Goal: Transaction & Acquisition: Purchase product/service

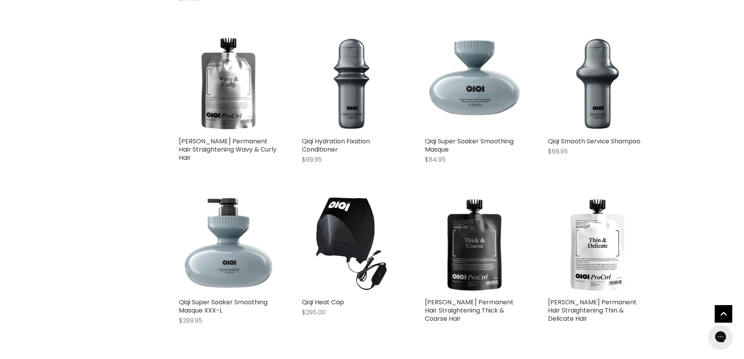
scroll to position [390, 0]
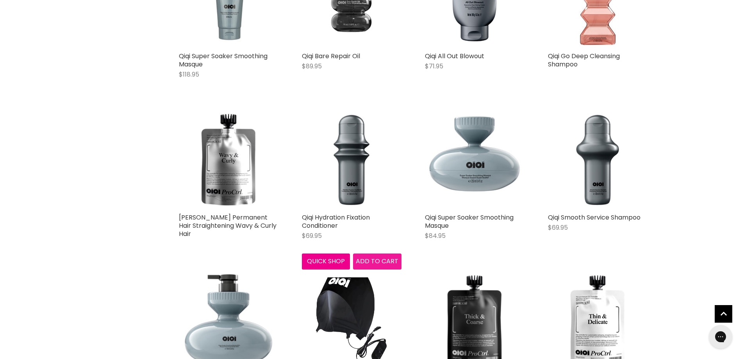
click at [371, 259] on span "Add to cart" at bounding box center [377, 261] width 43 height 9
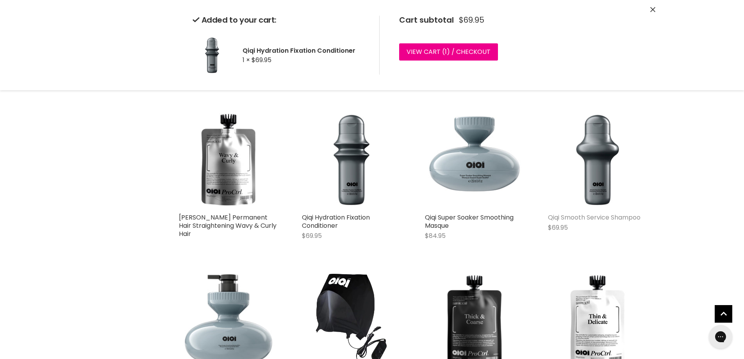
click at [605, 216] on link "Qiqi Smooth Service Shampoo" at bounding box center [594, 217] width 93 height 9
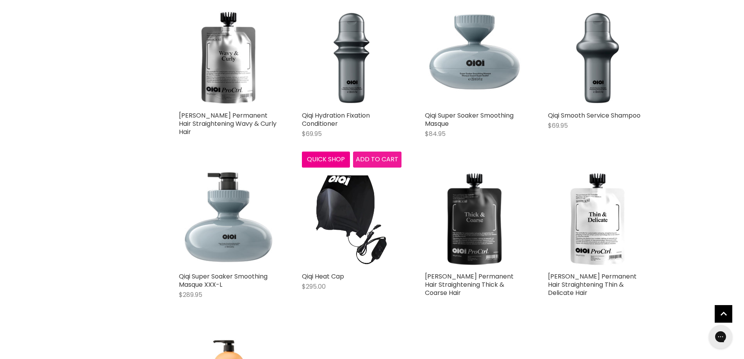
click at [374, 161] on span "Add to cart" at bounding box center [377, 159] width 43 height 9
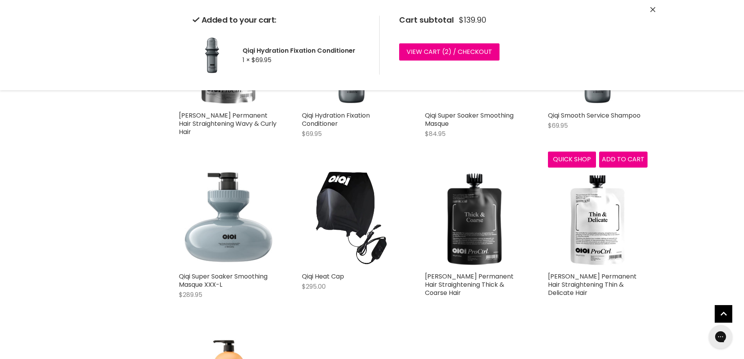
scroll to position [336, 0]
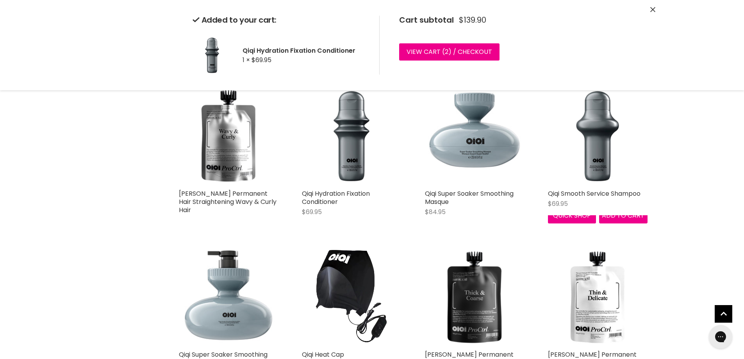
click at [620, 223] on div "Quick shop Add to cart" at bounding box center [598, 214] width 103 height 19
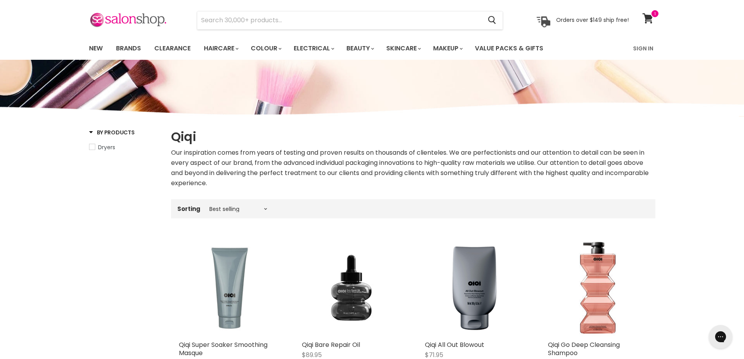
scroll to position [0, 0]
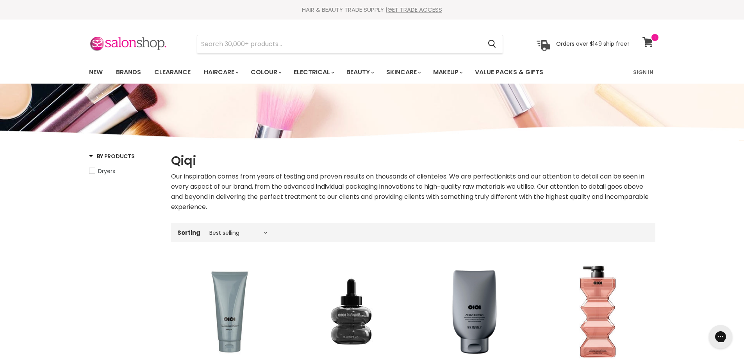
click at [654, 42] on link "View cart" at bounding box center [649, 42] width 21 height 18
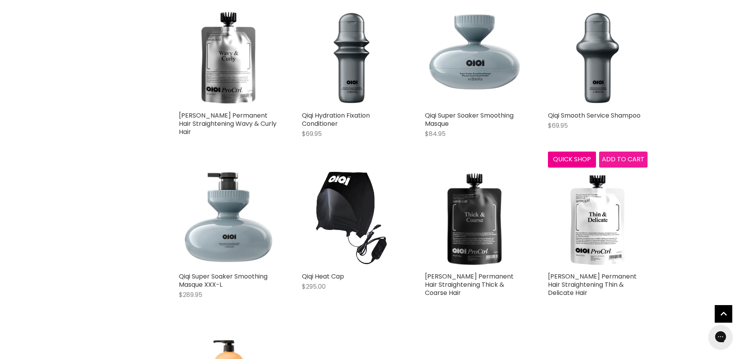
click at [610, 156] on span "Add to cart" at bounding box center [623, 159] width 43 height 9
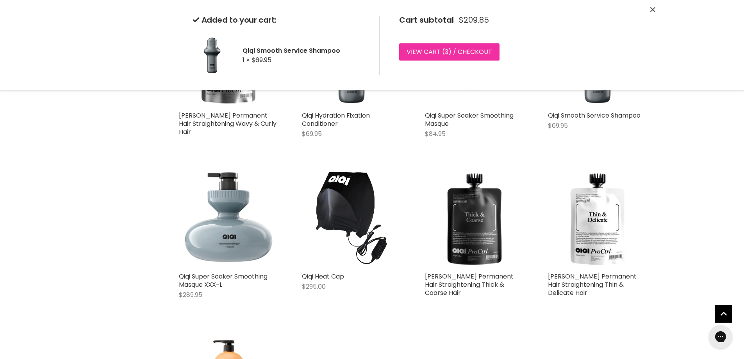
click at [433, 47] on link "View cart ( 3 ) / Checkout" at bounding box center [449, 51] width 100 height 17
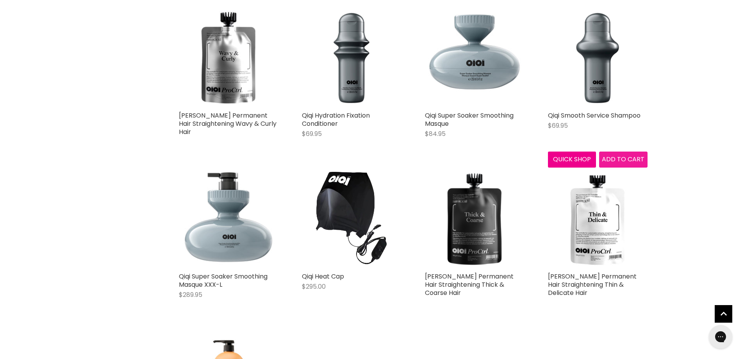
click at [617, 157] on span "Add to cart" at bounding box center [623, 159] width 43 height 9
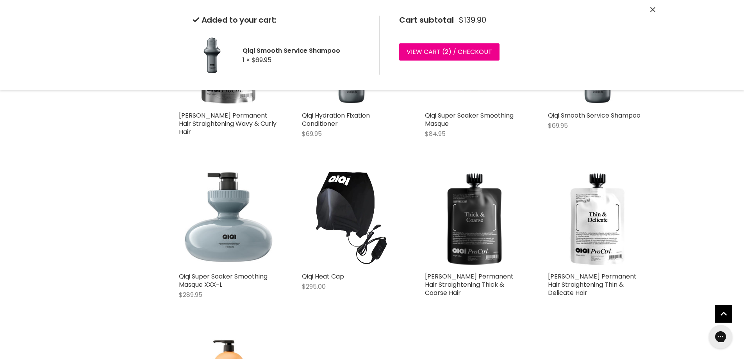
click at [707, 131] on div "By Products Dryers Home Qiqi Qiqi Our inspiration comes from years of testing a…" at bounding box center [372, 72] width 744 height 785
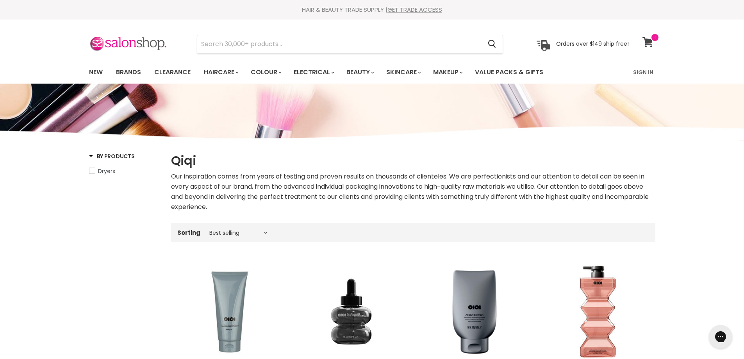
click at [647, 38] on icon at bounding box center [648, 42] width 11 height 10
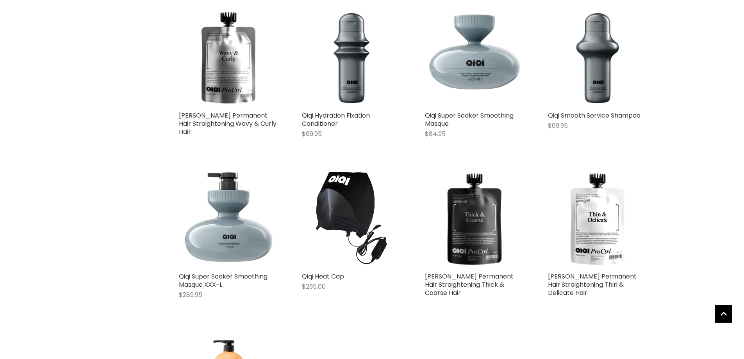
scroll to position [415, 0]
click at [321, 118] on link "Qiqi Hydration Fixation Conditioner" at bounding box center [336, 119] width 68 height 17
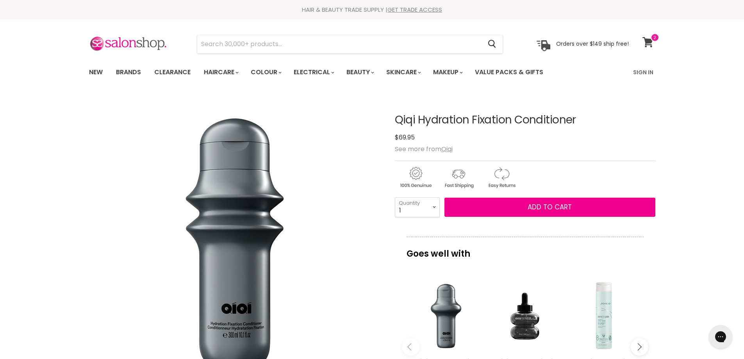
click at [648, 35] on link "View cart" at bounding box center [649, 42] width 21 height 18
